Goal: Navigation & Orientation: Find specific page/section

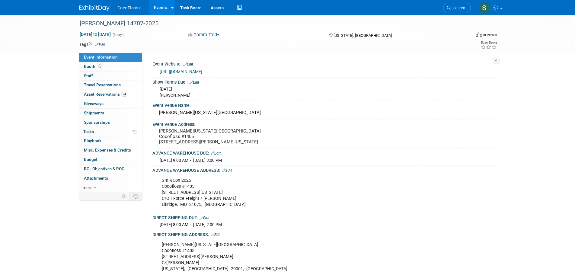
scroll to position [171, 0]
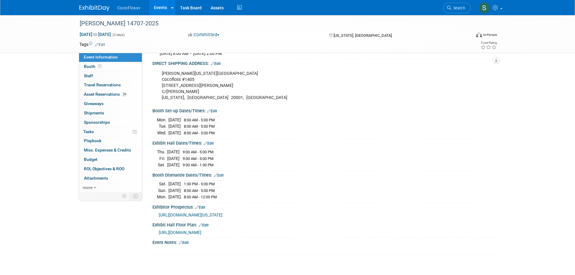
click at [220, 8] on link "Assets" at bounding box center [217, 7] width 22 height 15
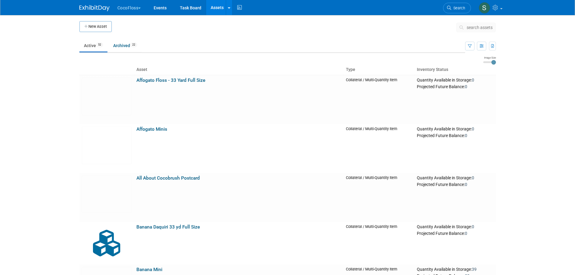
click at [137, 7] on button "CocoFloss" at bounding box center [133, 6] width 32 height 13
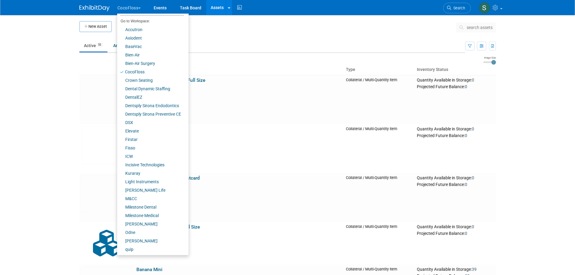
scroll to position [34, 0]
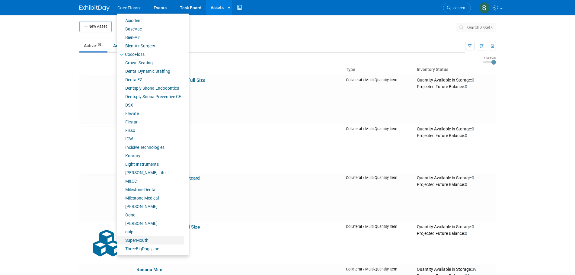
click at [139, 240] on link "SuperMouth" at bounding box center [150, 240] width 67 height 8
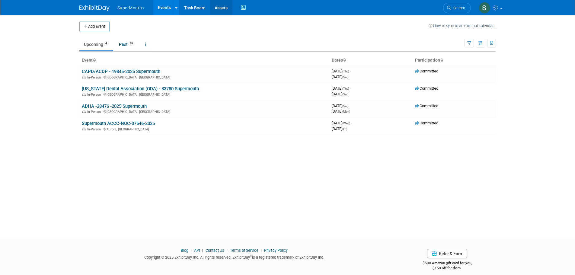
click at [221, 9] on link "Assets" at bounding box center [221, 7] width 22 height 15
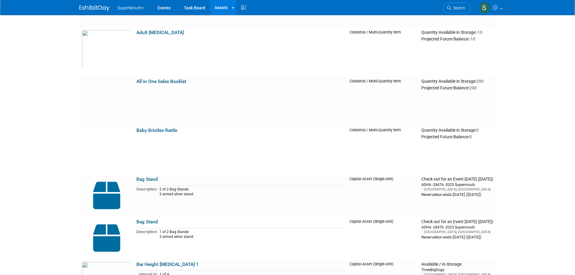
scroll to position [382, 0]
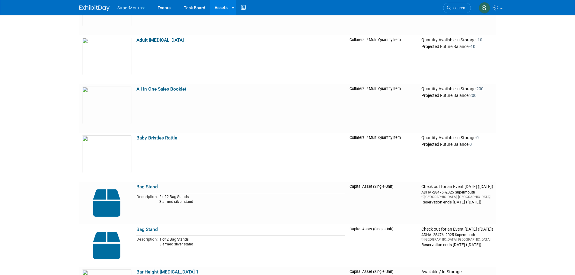
click at [179, 90] on link "All in One Sales Booklet" at bounding box center [161, 88] width 50 height 5
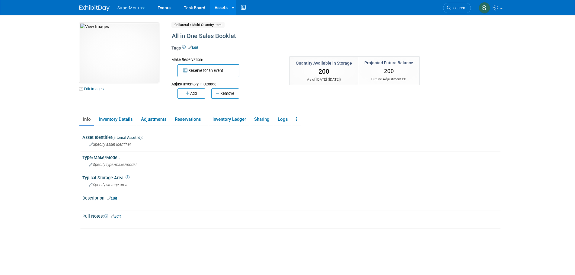
click at [126, 53] on img at bounding box center [119, 53] width 80 height 60
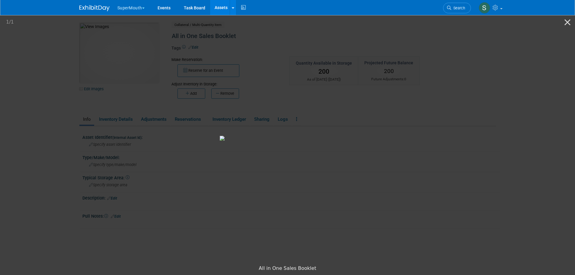
click at [567, 21] on button "Close gallery" at bounding box center [567, 22] width 15 height 14
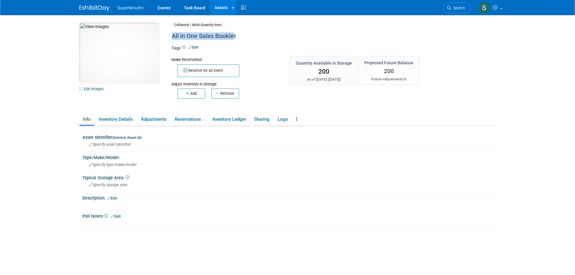
drag, startPoint x: 170, startPoint y: 36, endPoint x: 234, endPoint y: 35, distance: 63.4
click at [234, 35] on div "All in One Sales Booklet" at bounding box center [308, 36] width 276 height 11
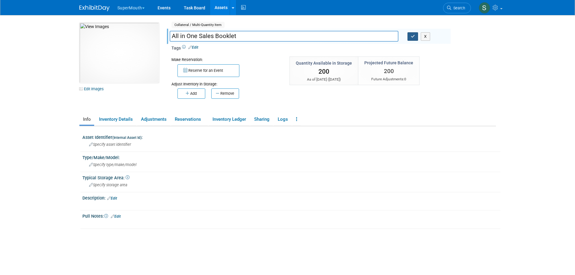
click at [414, 36] on icon "button" at bounding box center [413, 36] width 4 height 4
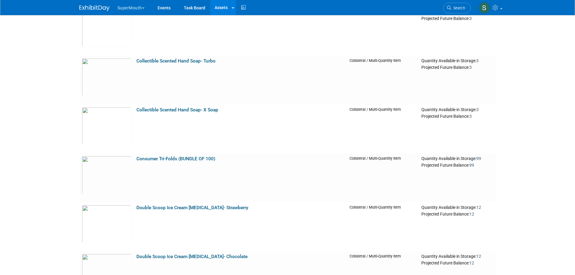
scroll to position [1720, 0]
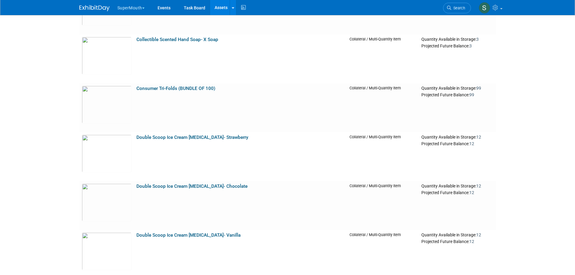
click at [207, 89] on link "Consumer Tri-Folds (BUNDLE OF 100)" at bounding box center [175, 88] width 79 height 5
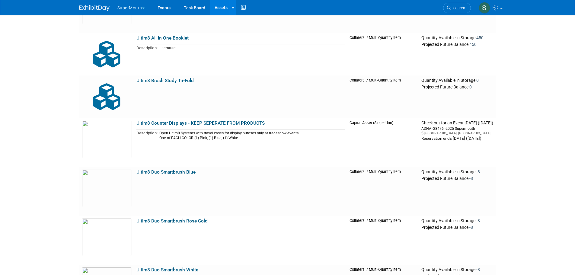
scroll to position [9129, 0]
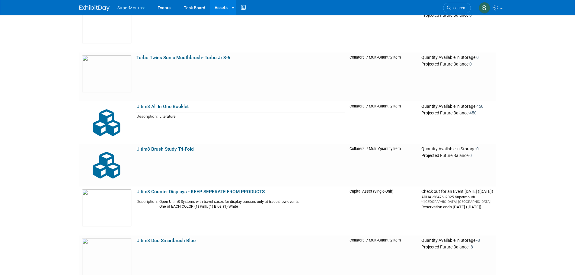
click at [160, 108] on link "Ultim8 All In One Booklet" at bounding box center [162, 106] width 52 height 5
drag, startPoint x: 199, startPoint y: 132, endPoint x: 202, endPoint y: 123, distance: 9.5
drag, startPoint x: 202, startPoint y: 123, endPoint x: 37, endPoint y: 152, distance: 167.3
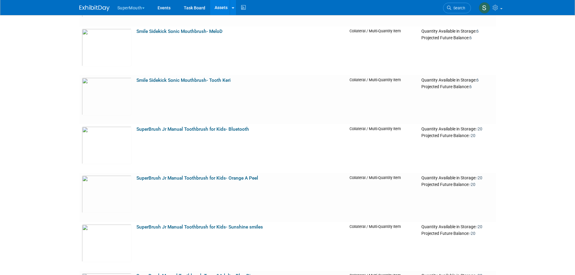
scroll to position [7077, 0]
